Goal: Find specific page/section: Find specific page/section

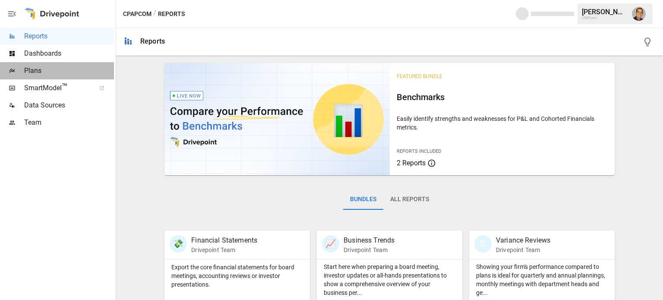
click at [45, 69] on span "Plans" at bounding box center [69, 71] width 90 height 10
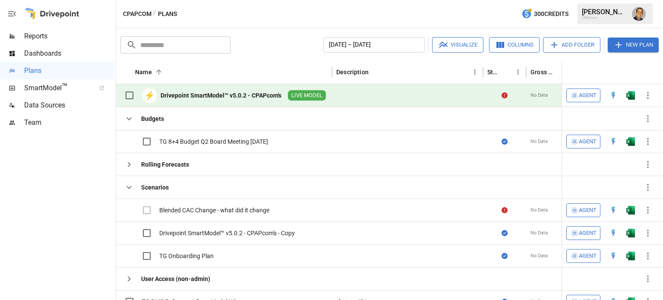
click at [221, 96] on div "Drivepoint SmartModel™ v5.0.2 - CPAPcom's" at bounding box center [221, 95] width 121 height 9
click at [229, 92] on div "Drivepoint SmartModel™ v5.0.2 - CPAPcom's" at bounding box center [221, 95] width 121 height 9
click at [335, 97] on div at bounding box center [407, 95] width 151 height 23
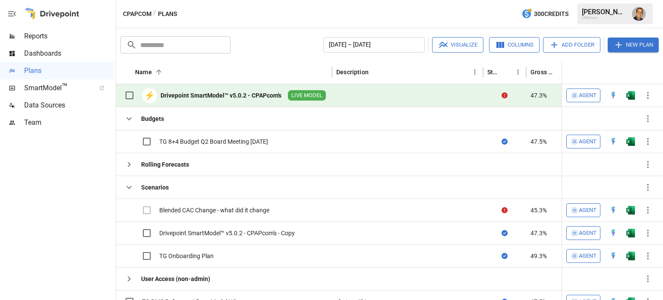
click at [335, 97] on div at bounding box center [407, 95] width 151 height 23
